Goal: Task Accomplishment & Management: Manage account settings

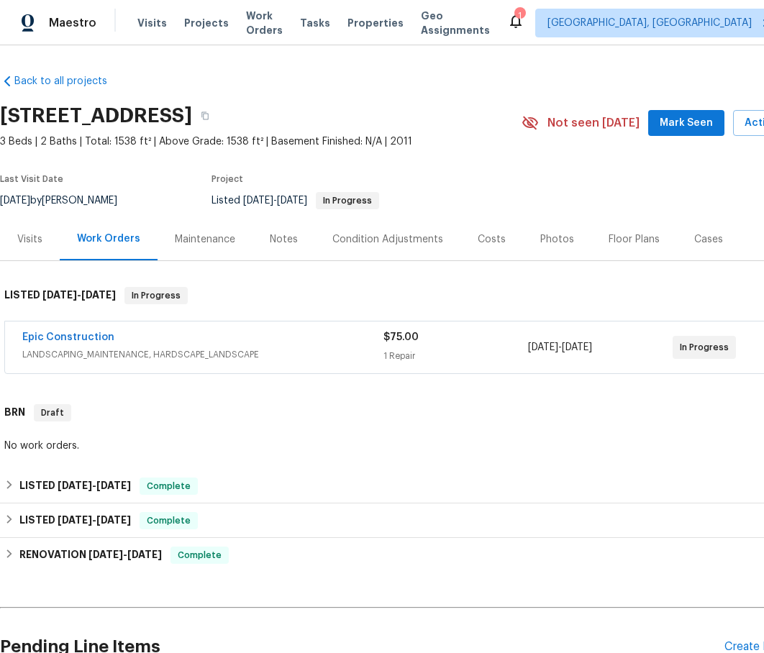
click at [265, 347] on span "LANDSCAPING_MAINTENANCE, HARDSCAPE_LANDSCAPE" at bounding box center [202, 354] width 361 height 14
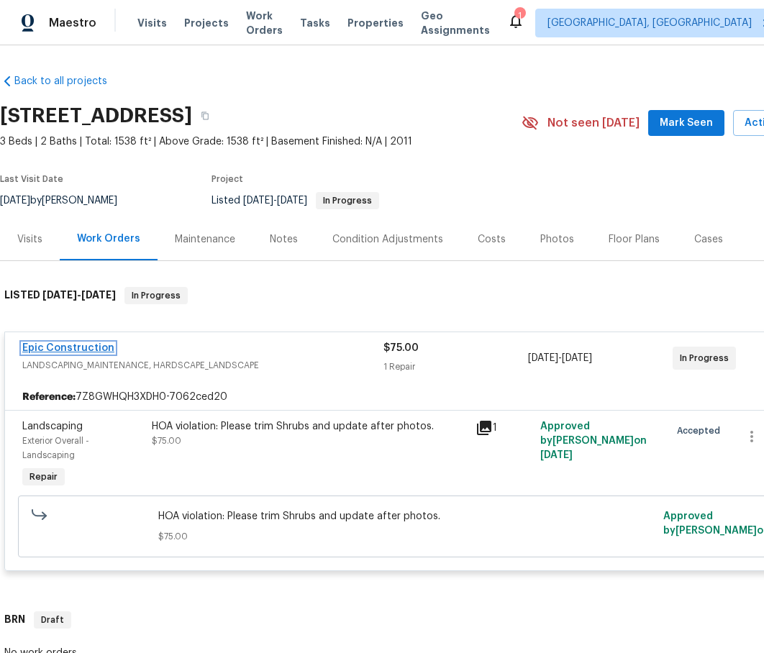
click at [72, 343] on link "Epic Construction" at bounding box center [68, 348] width 92 height 10
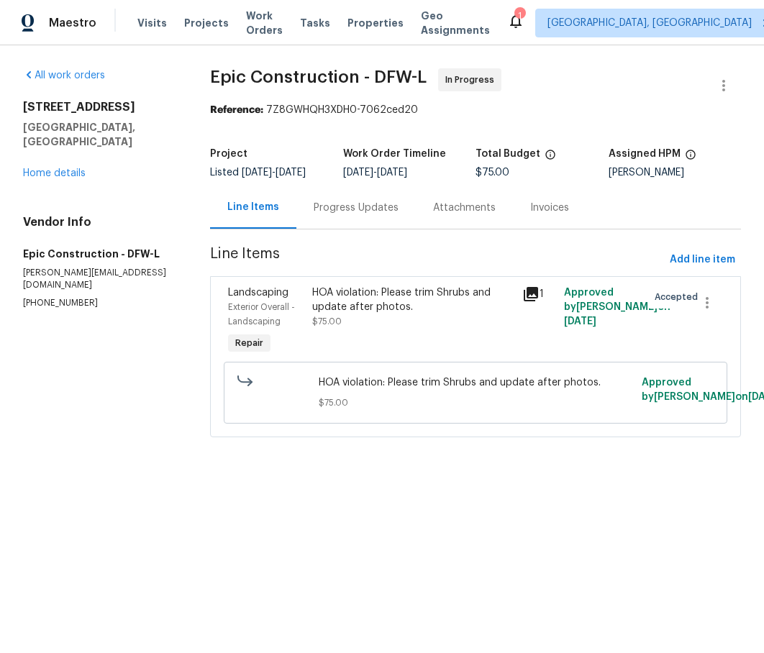
click at [354, 291] on div "HOA violation: Please trim Shrubs and update after photos. $75.00" at bounding box center [412, 321] width 209 height 81
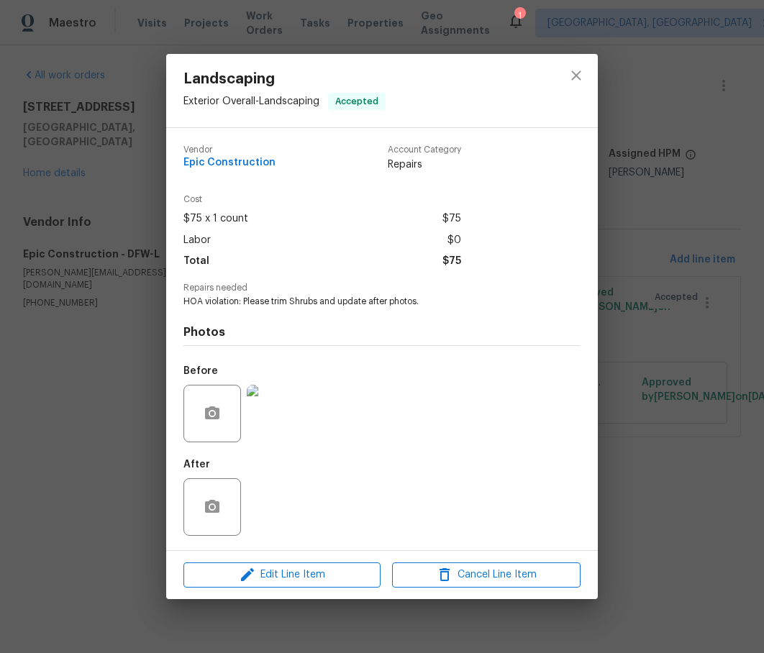
click at [274, 409] on img at bounding box center [276, 414] width 58 height 58
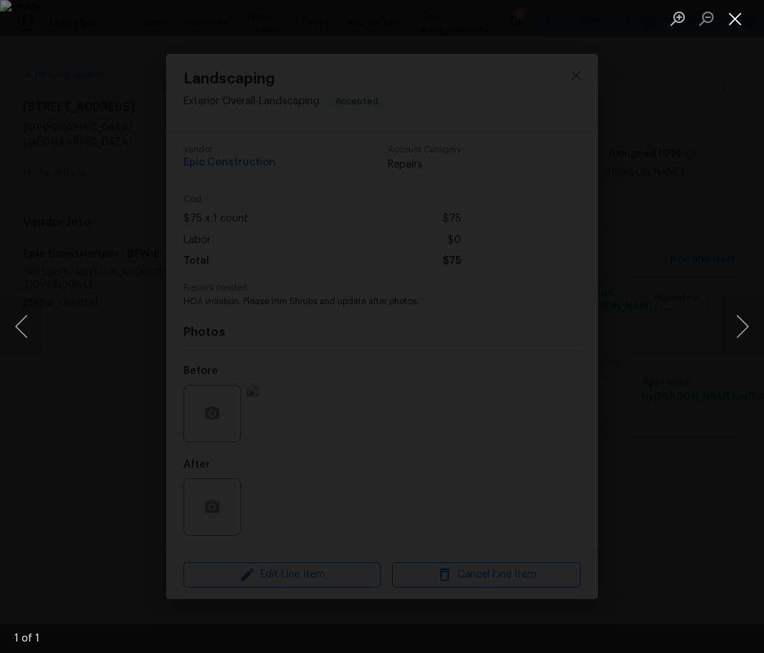
click at [735, 19] on button "Close lightbox" at bounding box center [734, 18] width 29 height 25
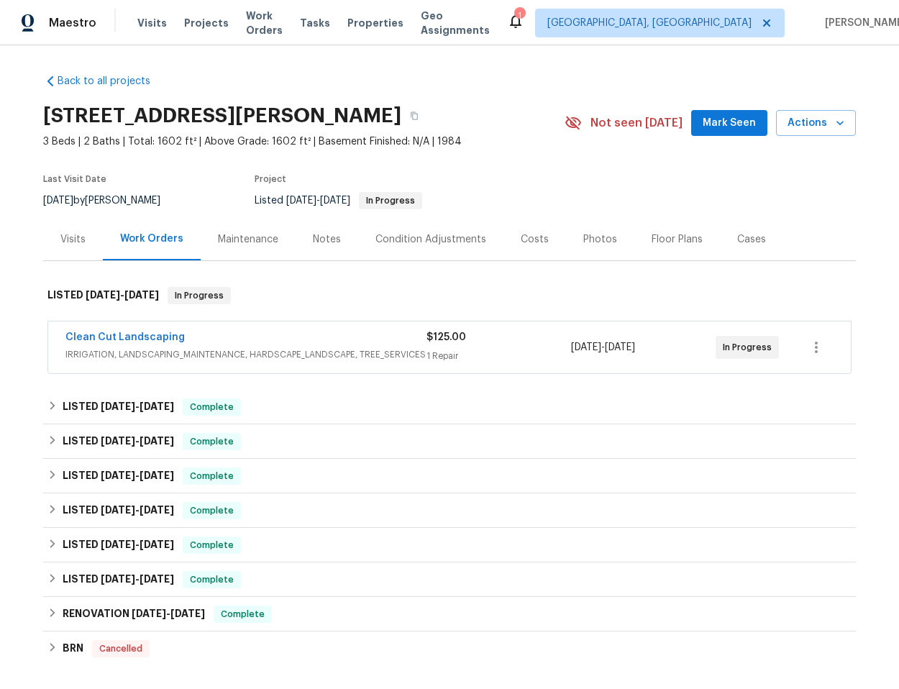
click at [265, 344] on div "Clean Cut Landscaping" at bounding box center [245, 338] width 361 height 17
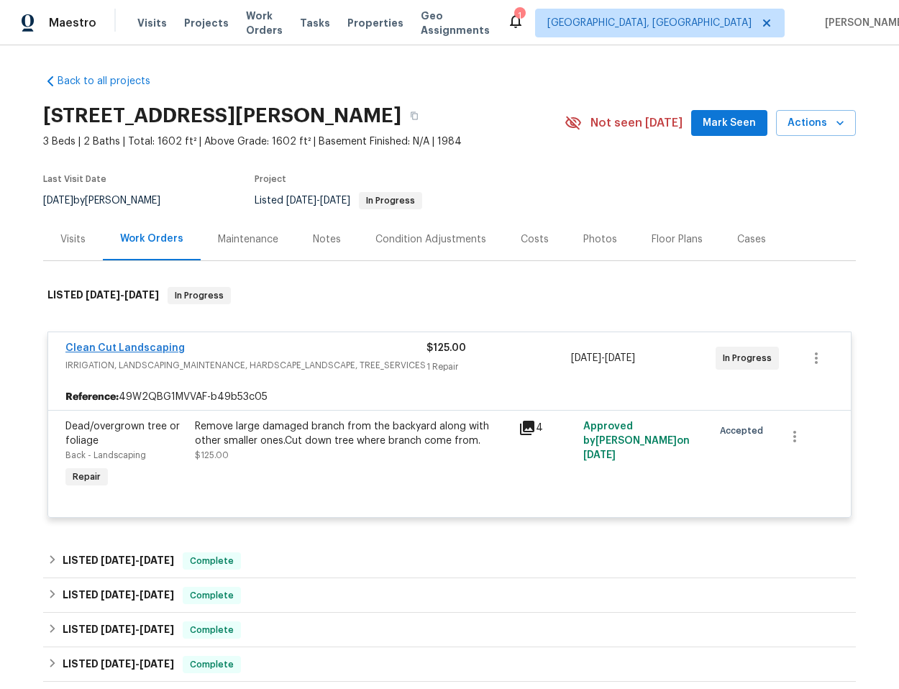
click at [117, 344] on link "Clean Cut Landscaping" at bounding box center [124, 348] width 119 height 10
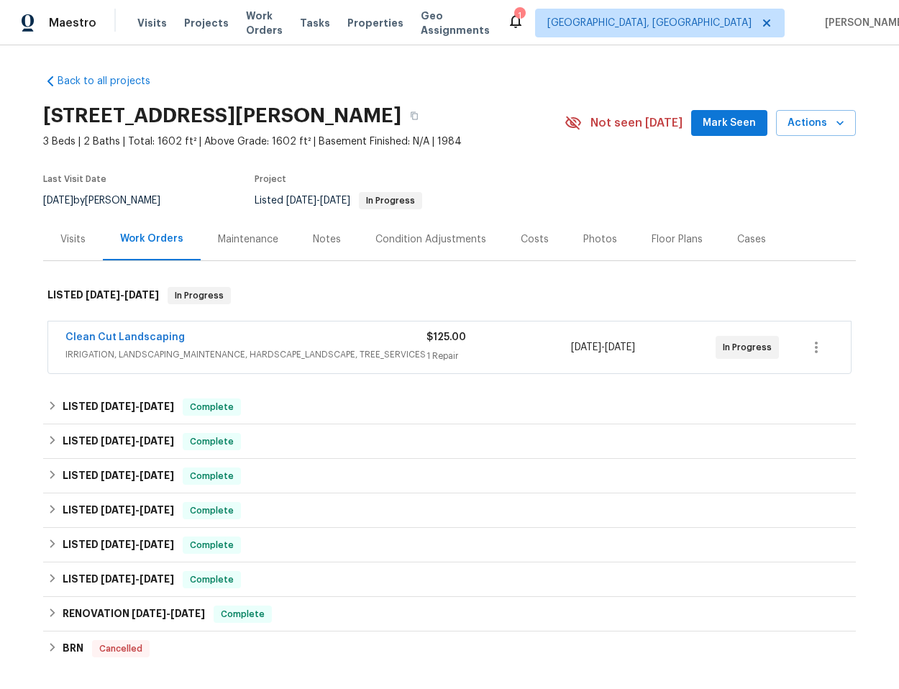
click at [343, 344] on div "Clean Cut Landscaping" at bounding box center [245, 338] width 361 height 17
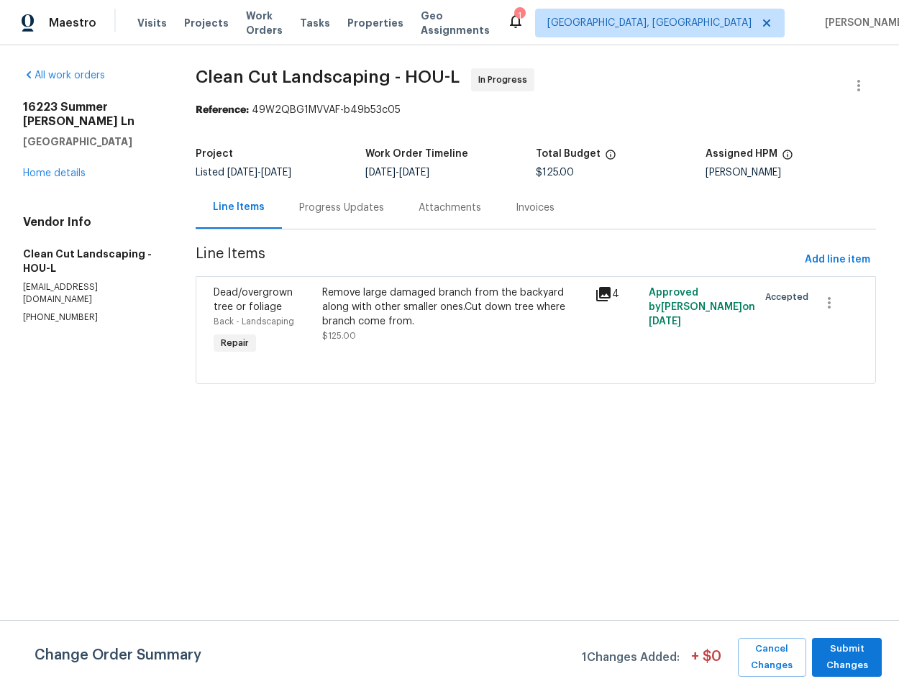
click at [406, 306] on div "Remove large damaged branch from the backyard along with other smaller ones.Cut…" at bounding box center [453, 306] width 263 height 43
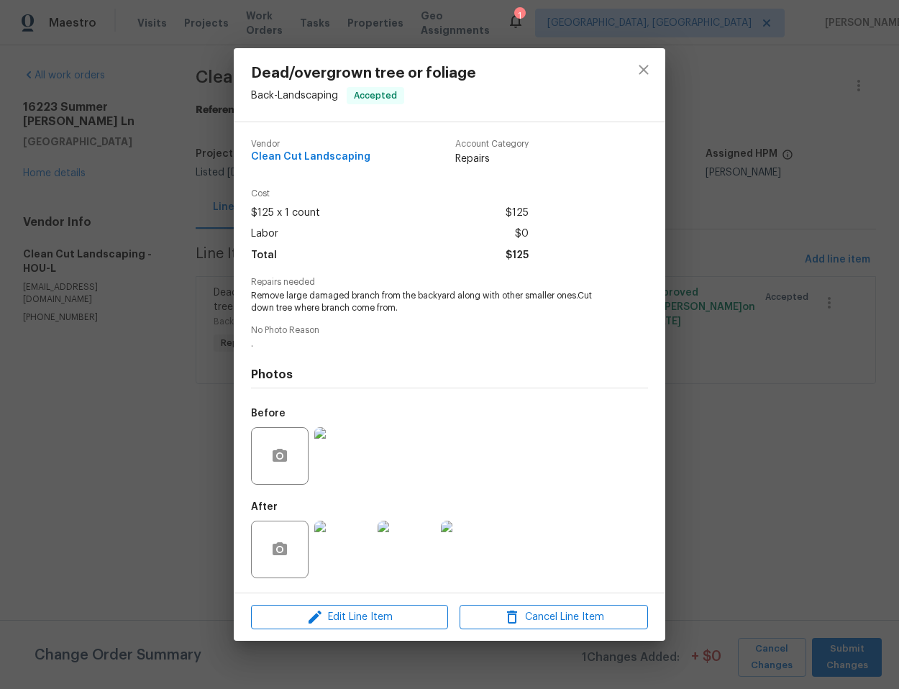
click at [331, 558] on img at bounding box center [343, 550] width 58 height 58
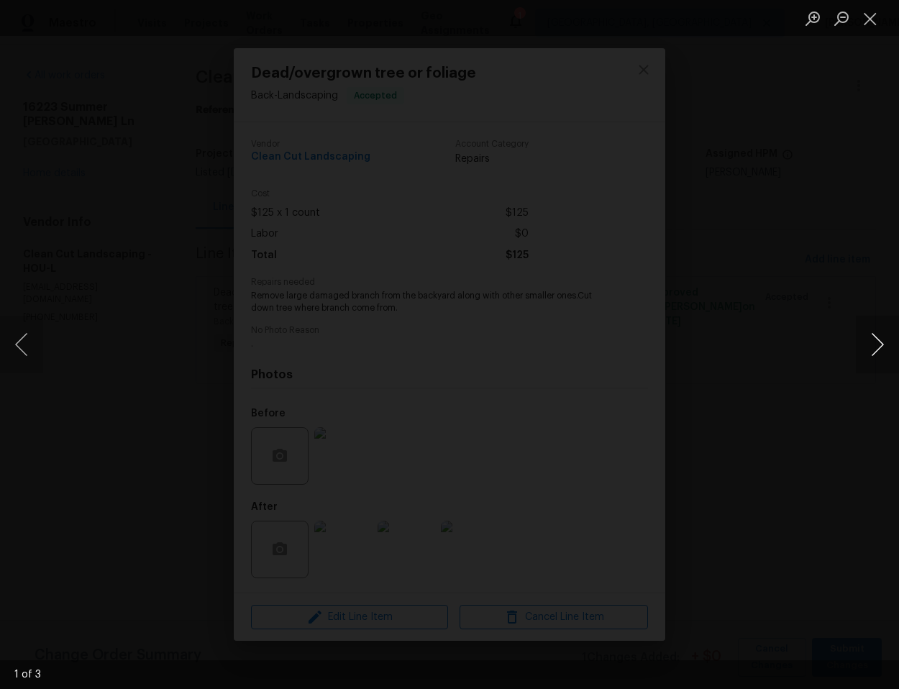
click at [868, 339] on button "Next image" at bounding box center [877, 345] width 43 height 58
click at [871, 18] on button "Close lightbox" at bounding box center [870, 18] width 29 height 25
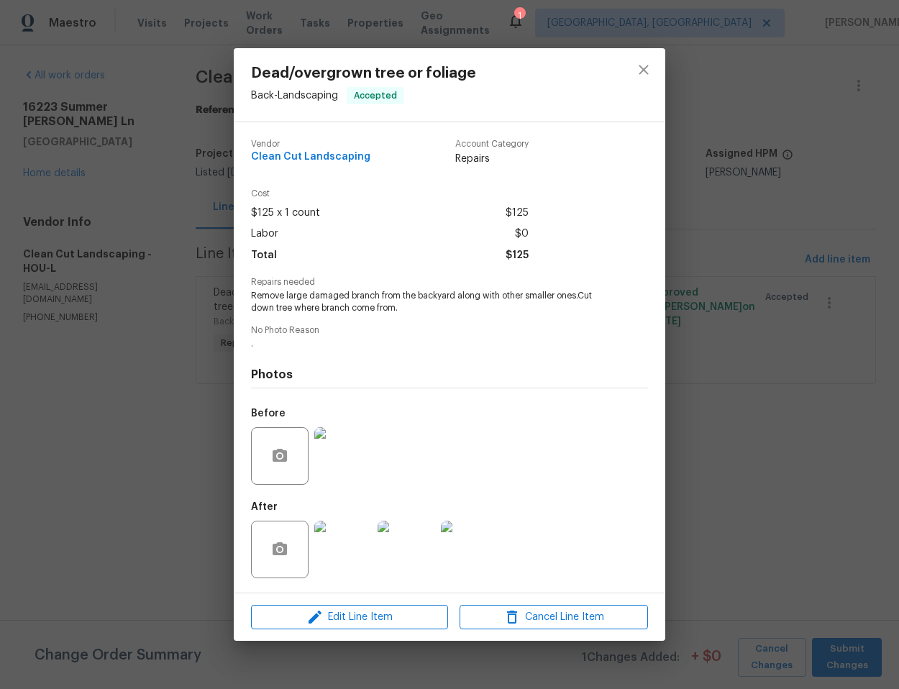
click at [261, 298] on span "Remove large damaged branch from the backyard along with other smaller ones.Cut…" at bounding box center [429, 302] width 357 height 24
drag, startPoint x: 251, startPoint y: 296, endPoint x: 399, endPoint y: 308, distance: 148.6
click at [399, 308] on span "Remove large damaged branch from the backyard along with other smaller ones.Cut…" at bounding box center [429, 302] width 357 height 24
copy span "Remove large damaged branch from the backyard along with other smaller ones.Cut…"
click at [762, 212] on div "Dead/overgrown tree or foliage Back - Landscaping Accepted Vendor Clean Cut Lan…" at bounding box center [449, 344] width 899 height 689
